Goal: Task Accomplishment & Management: Use online tool/utility

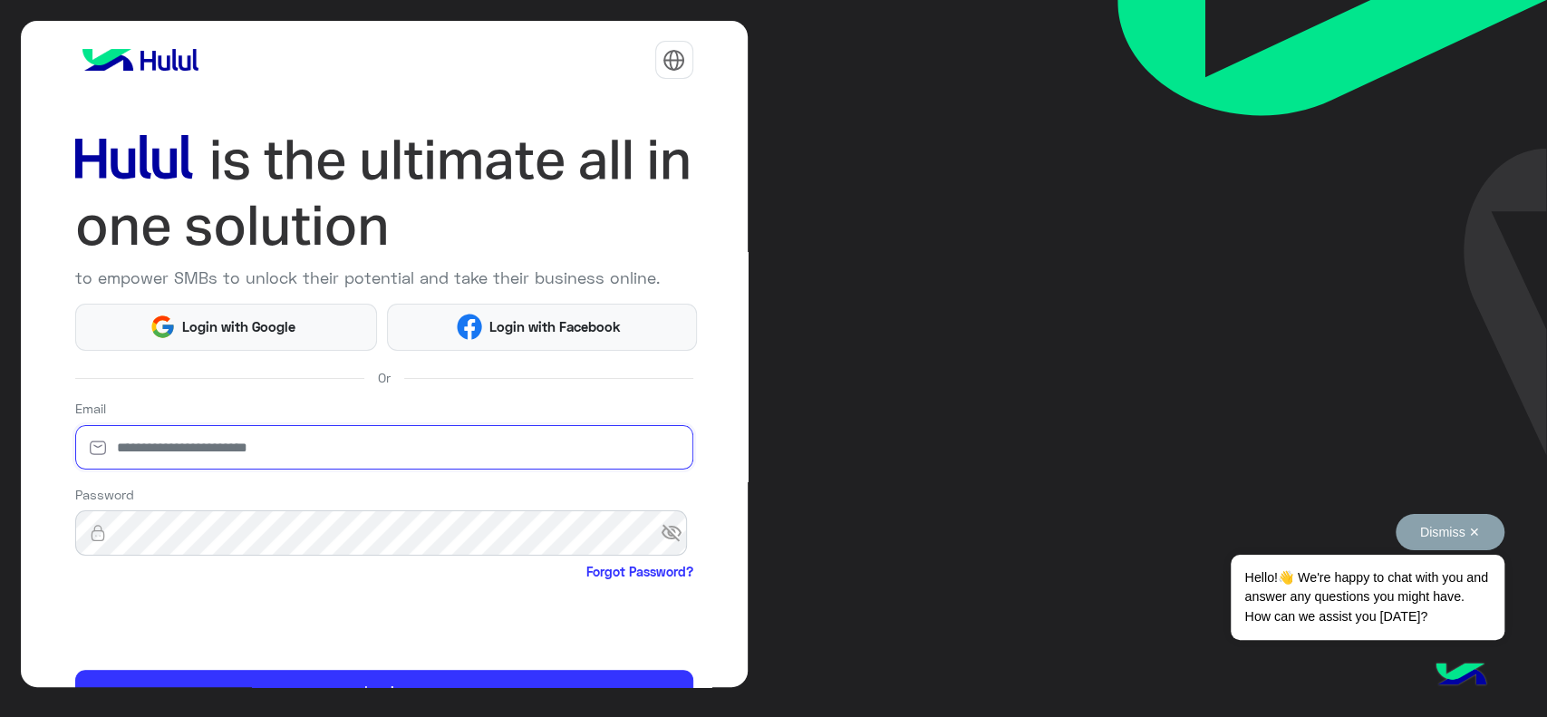
type input "**********"
click at [1457, 541] on button "Dismiss ✕" at bounding box center [1450, 532] width 109 height 36
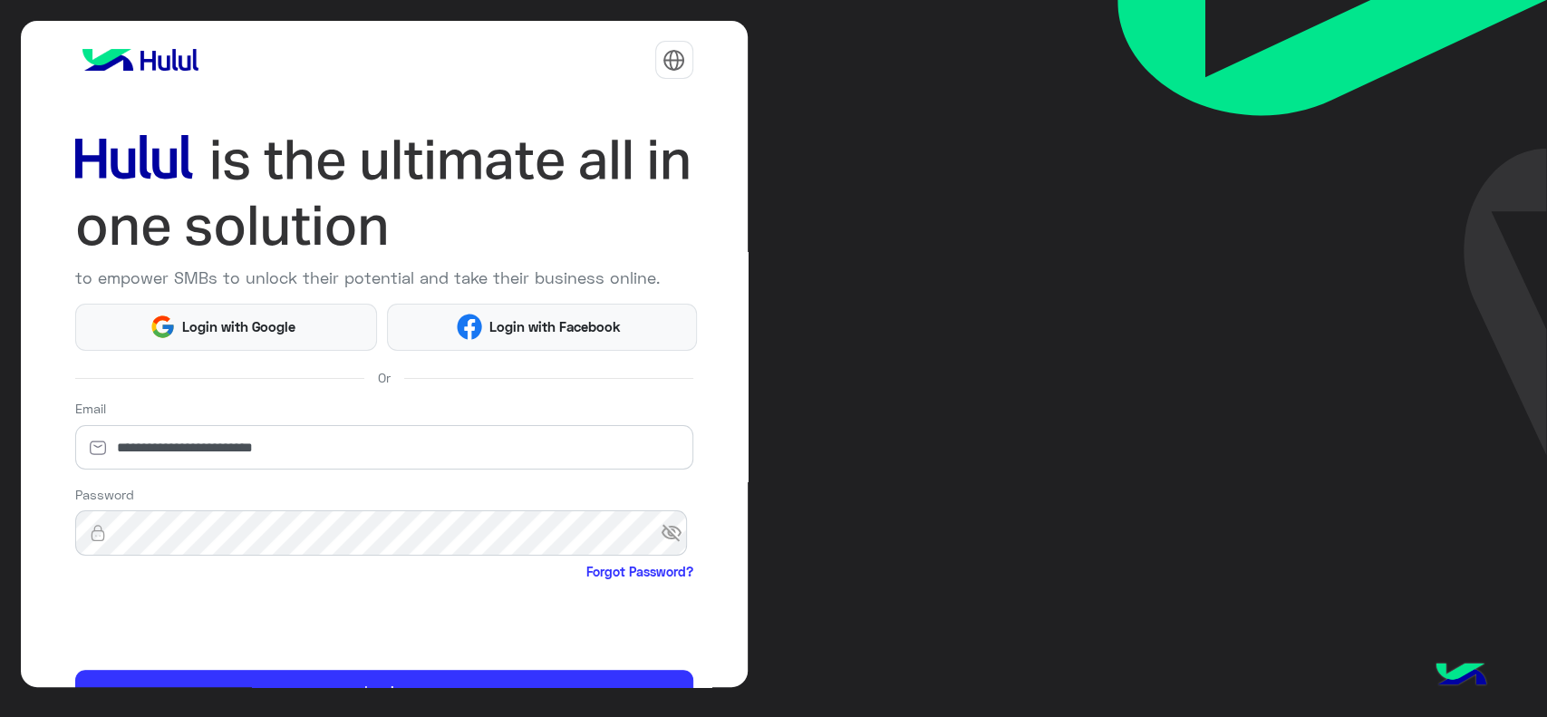
scroll to position [96, 0]
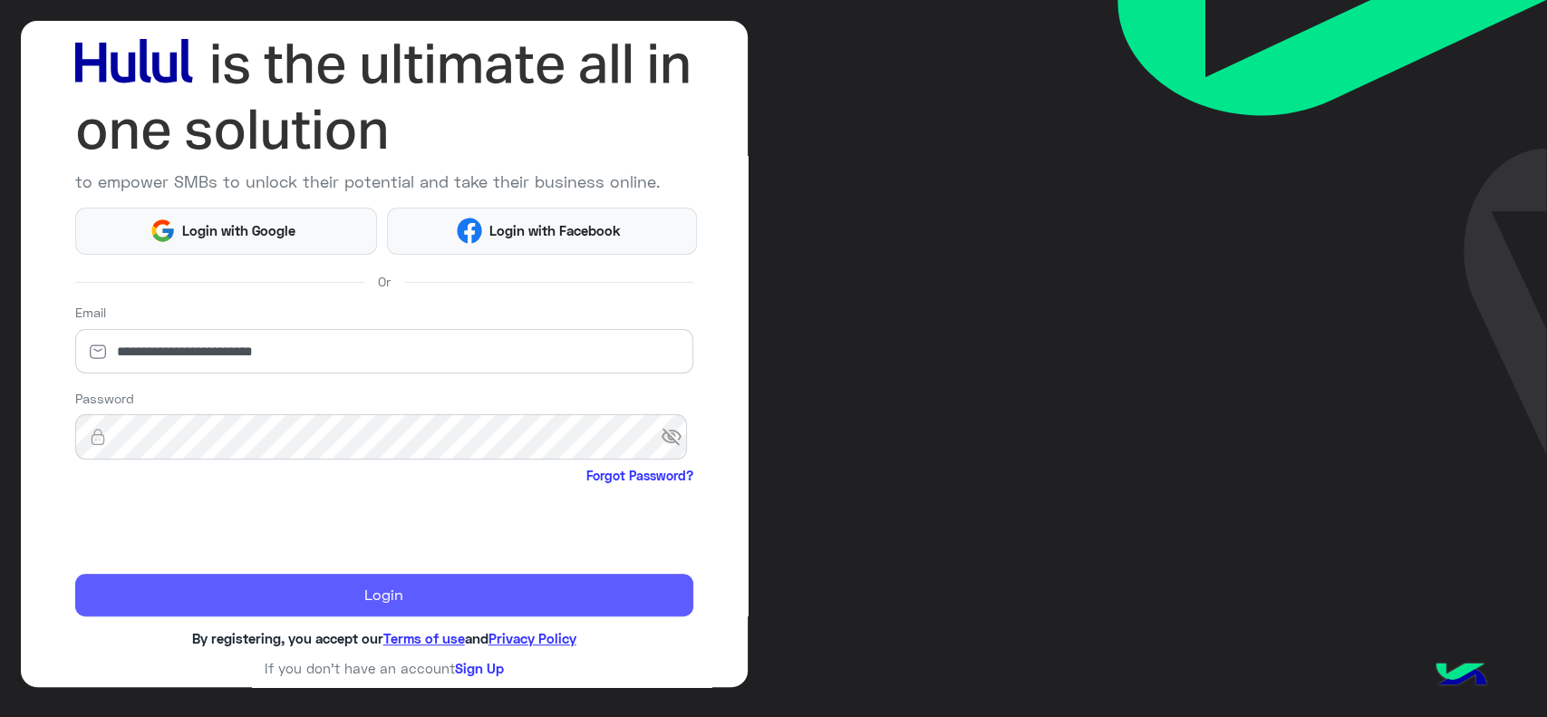
click at [313, 582] on button "Login" at bounding box center [384, 596] width 618 height 44
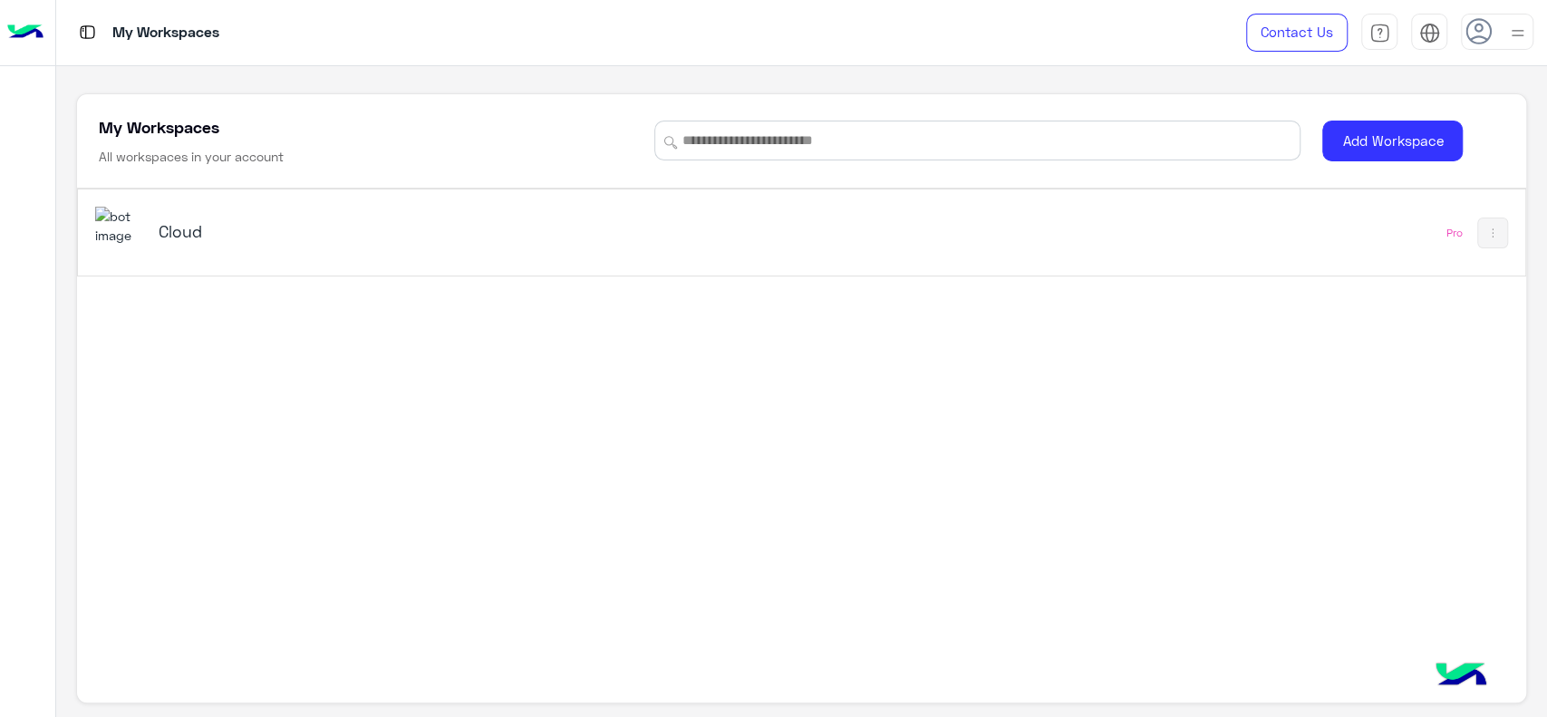
click at [148, 253] on div "Cloud" at bounding box center [519, 233] width 848 height 53
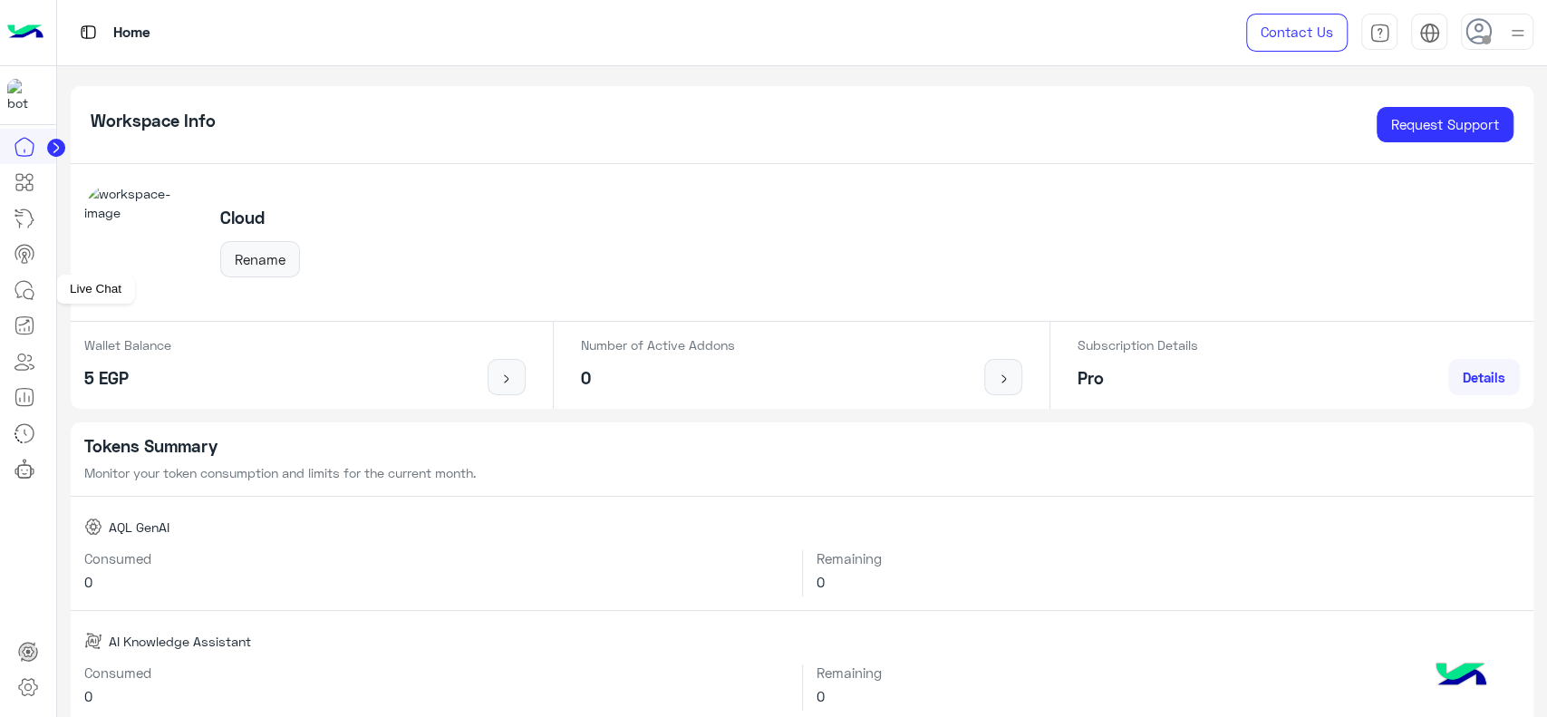
drag, startPoint x: 33, startPoint y: 287, endPoint x: 66, endPoint y: 278, distance: 34.7
click at [33, 286] on icon at bounding box center [25, 290] width 22 height 22
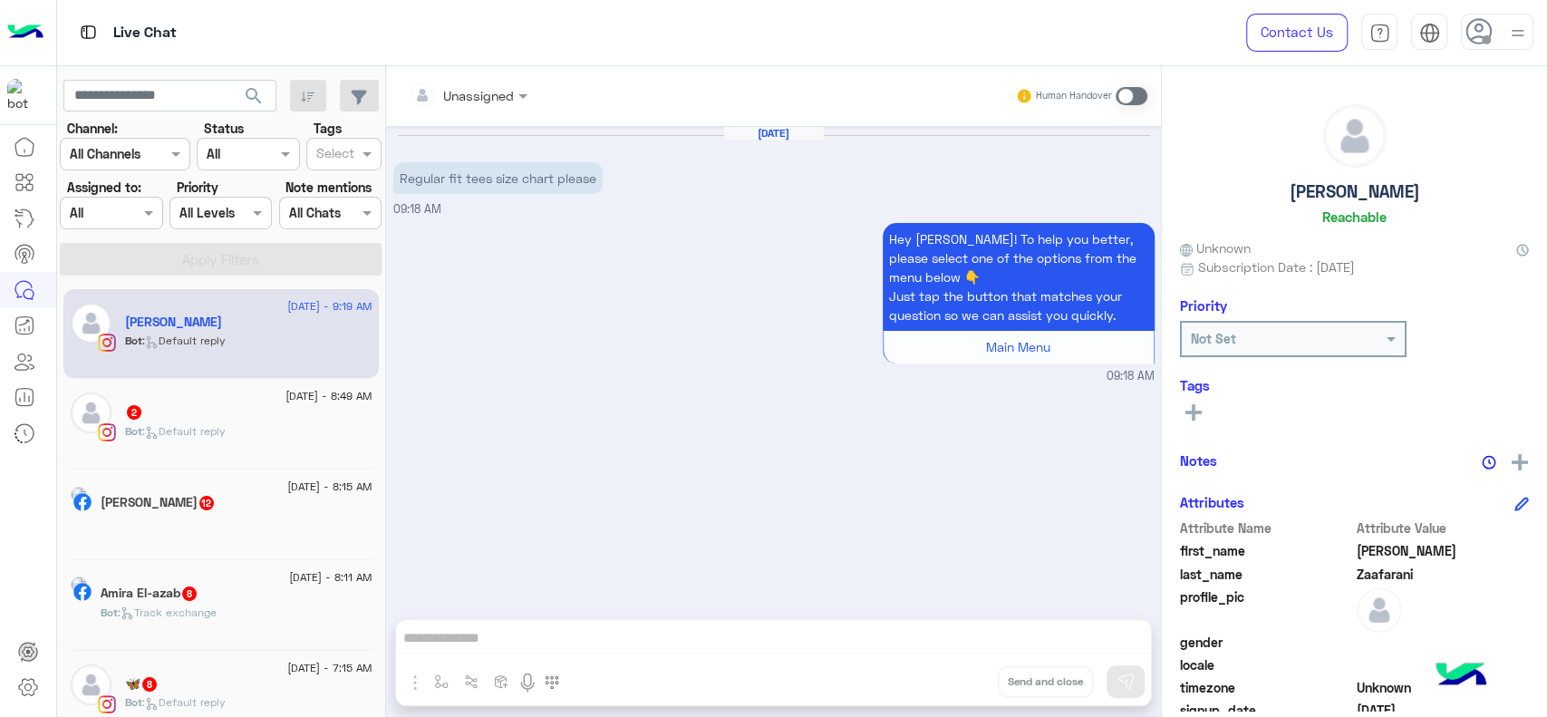
click at [123, 215] on div at bounding box center [111, 212] width 101 height 21
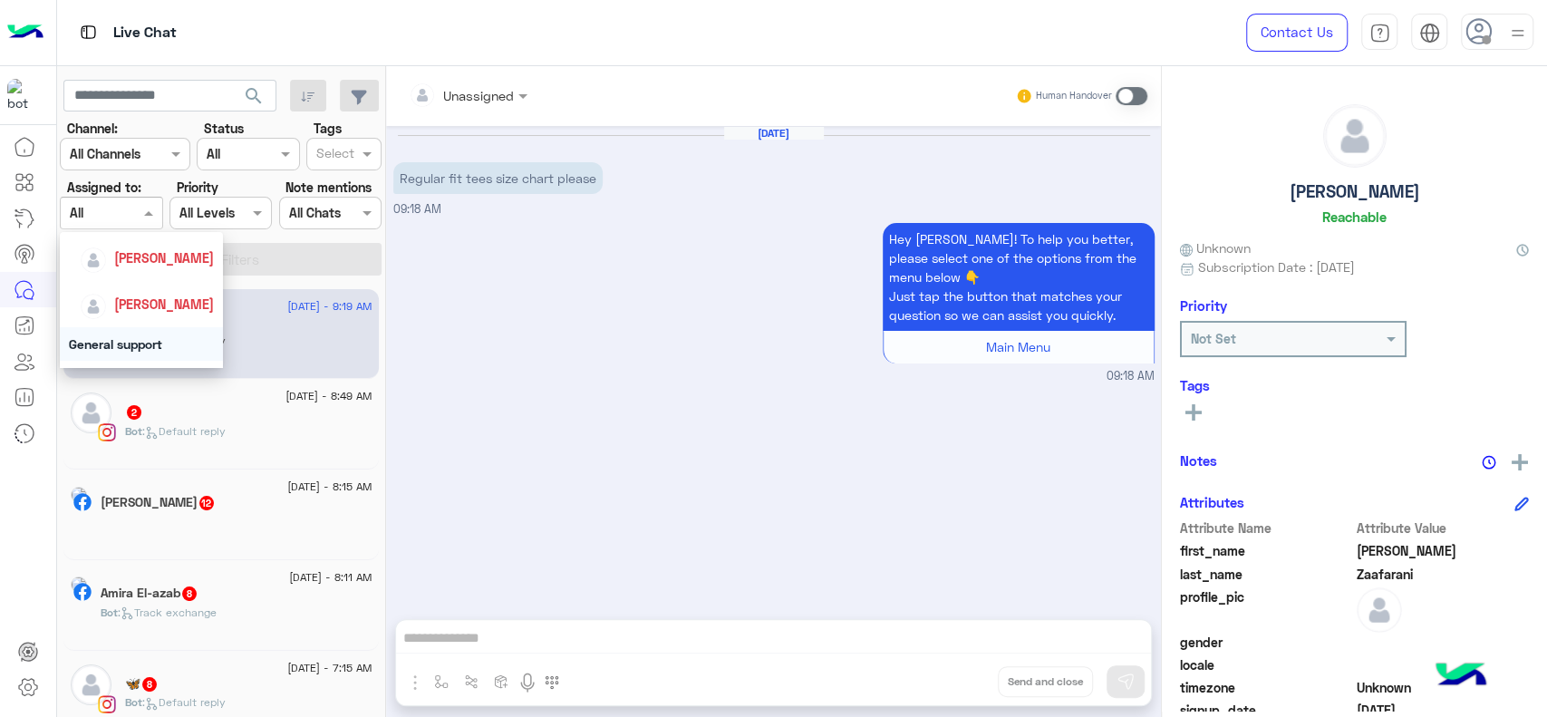
scroll to position [282, 0]
click at [137, 257] on span "[PERSON_NAME]" at bounding box center [164, 258] width 100 height 15
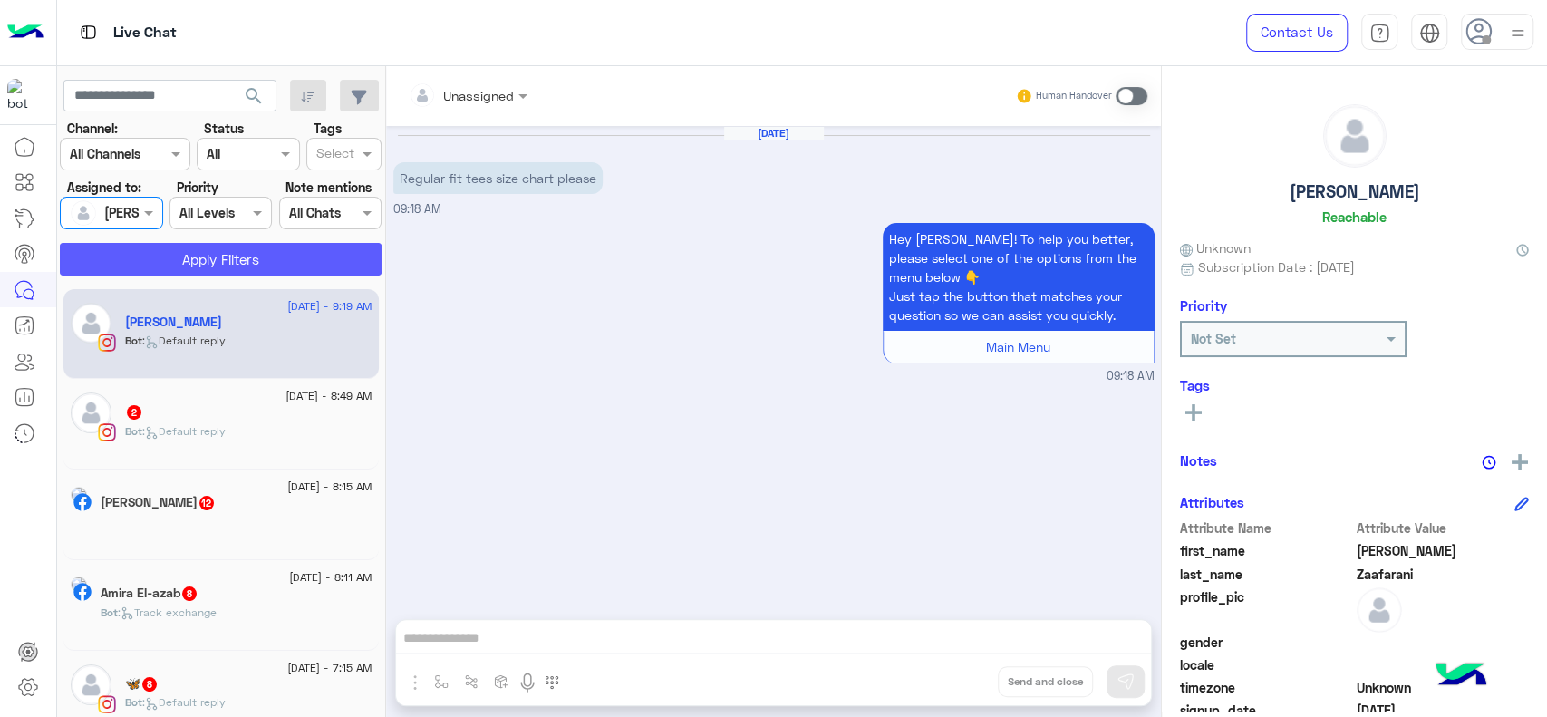
click at [208, 259] on button "Apply Filters" at bounding box center [221, 259] width 322 height 33
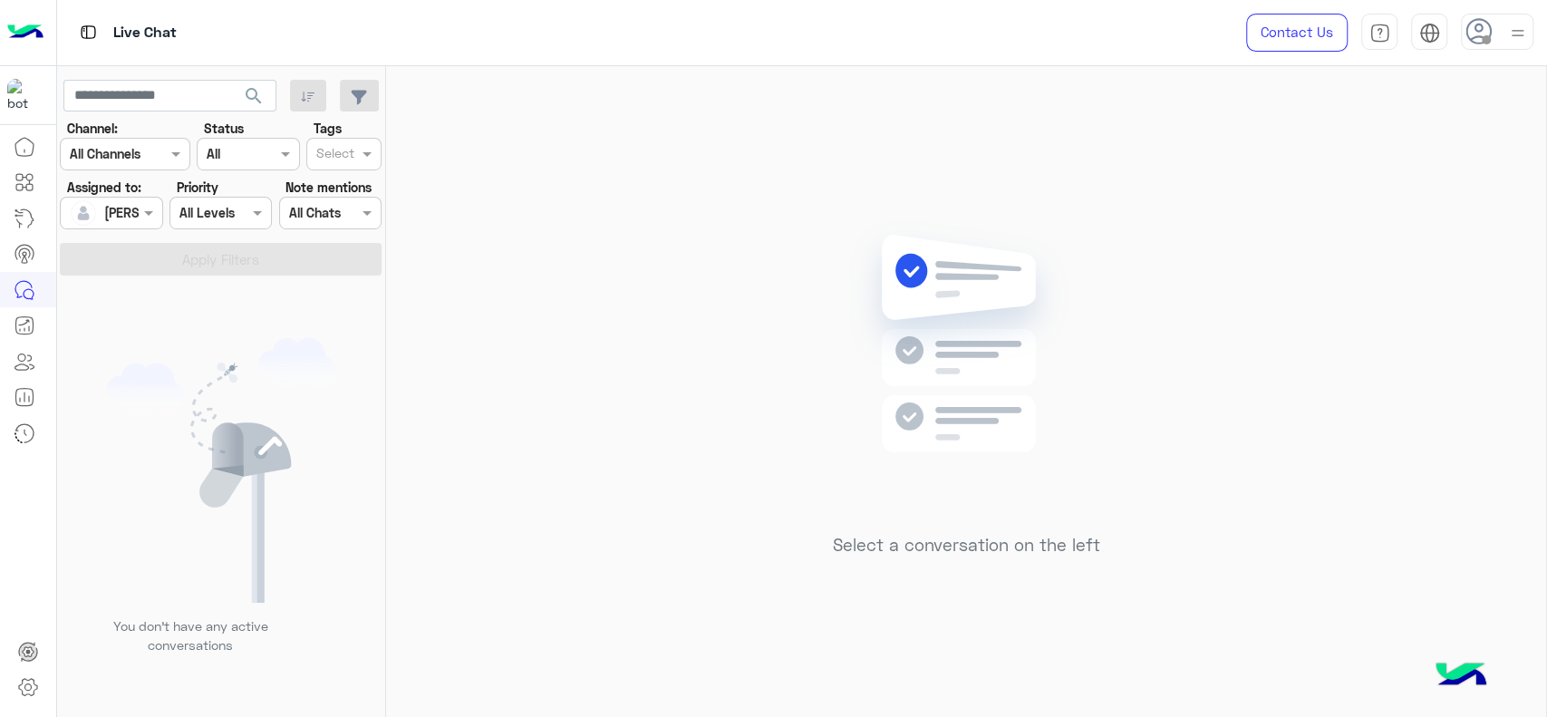
drag, startPoint x: 1533, startPoint y: 45, endPoint x: 1515, endPoint y: 45, distance: 18.1
click at [1515, 45] on div "Contact Us Help Center عربي English" at bounding box center [1383, 32] width 328 height 65
click at [1515, 45] on div at bounding box center [1518, 32] width 23 height 34
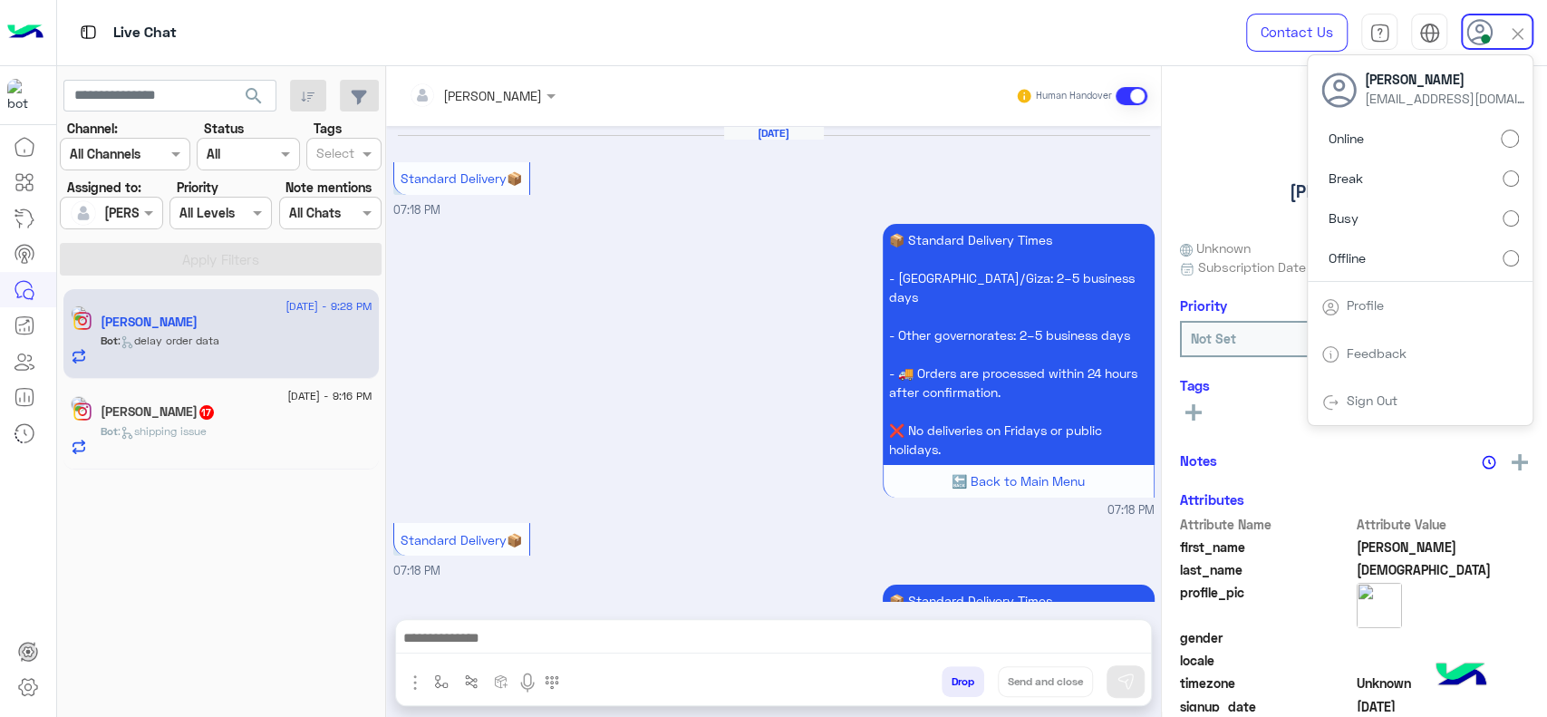
scroll to position [2501, 0]
